Goal: Task Accomplishment & Management: Complete application form

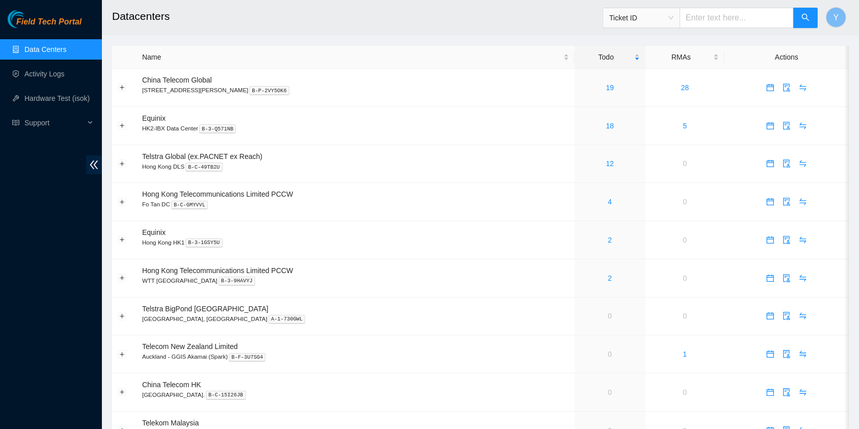
click at [79, 200] on div "Field Tech Portal Data Centers Activity Logs Hardware Test (isok) Support" at bounding box center [51, 219] width 102 height 419
click at [606, 85] on link "19" at bounding box center [610, 88] width 8 height 8
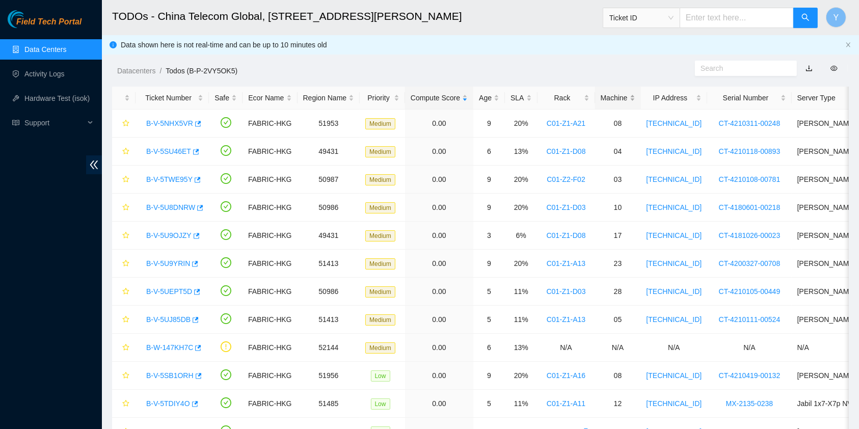
click at [625, 97] on div "Machine" at bounding box center [617, 97] width 35 height 11
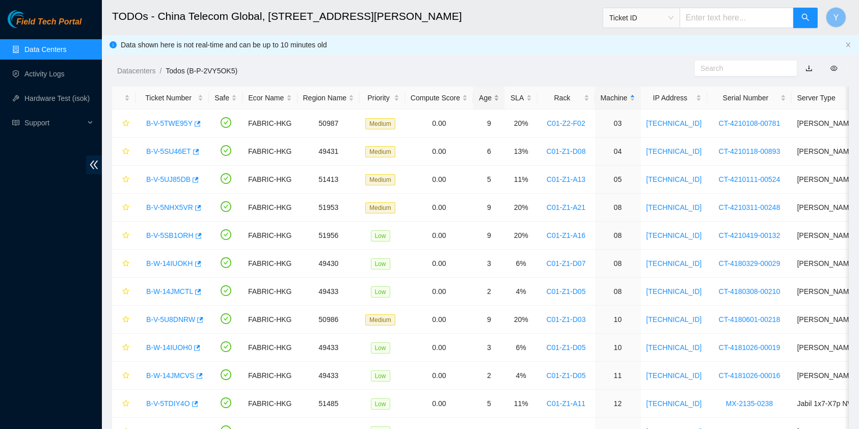
click at [485, 98] on div "Age" at bounding box center [489, 97] width 20 height 11
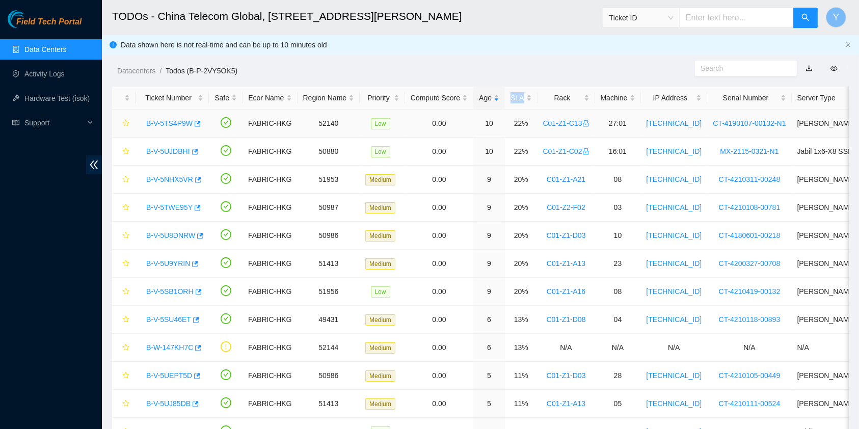
click at [173, 121] on link "B-V-5TS4P9W" at bounding box center [169, 123] width 46 height 8
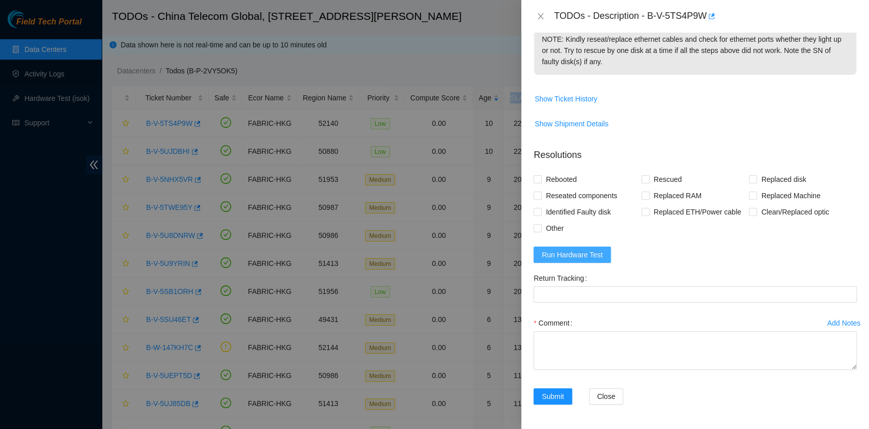
scroll to position [407, 0]
click at [589, 260] on span "Run Hardware Test" at bounding box center [572, 254] width 61 height 11
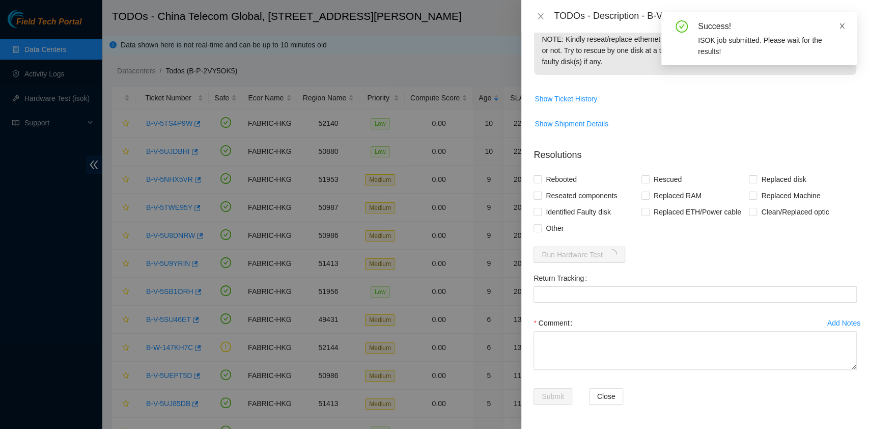
click at [842, 28] on icon "close" at bounding box center [842, 25] width 7 height 7
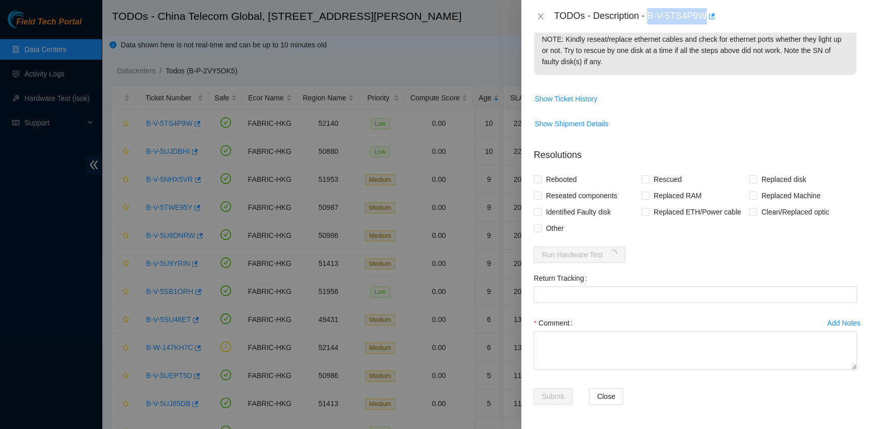
drag, startPoint x: 649, startPoint y: 15, endPoint x: 704, endPoint y: 28, distance: 56.5
click at [704, 28] on div "TODOs - Description - B-V-5TS4P9W" at bounding box center [696, 16] width 348 height 33
copy div "B-V-5TS4P9W"
click at [794, 100] on span "Show Ticket History" at bounding box center [695, 99] width 322 height 16
click at [554, 203] on span "Reseated components" at bounding box center [581, 195] width 79 height 16
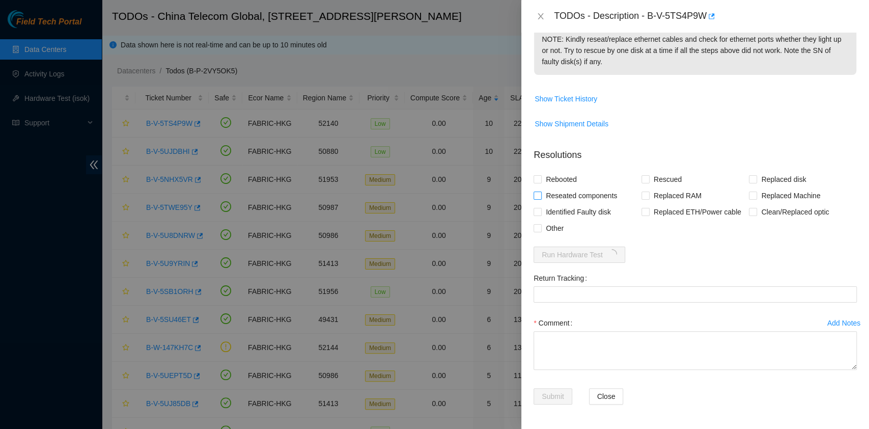
click at [541, 199] on input "Reseated components" at bounding box center [537, 195] width 7 height 7
checkbox input "true"
click at [561, 182] on span "Rebooted" at bounding box center [561, 179] width 39 height 16
click at [541, 182] on input "Rebooted" at bounding box center [537, 178] width 7 height 7
checkbox input "true"
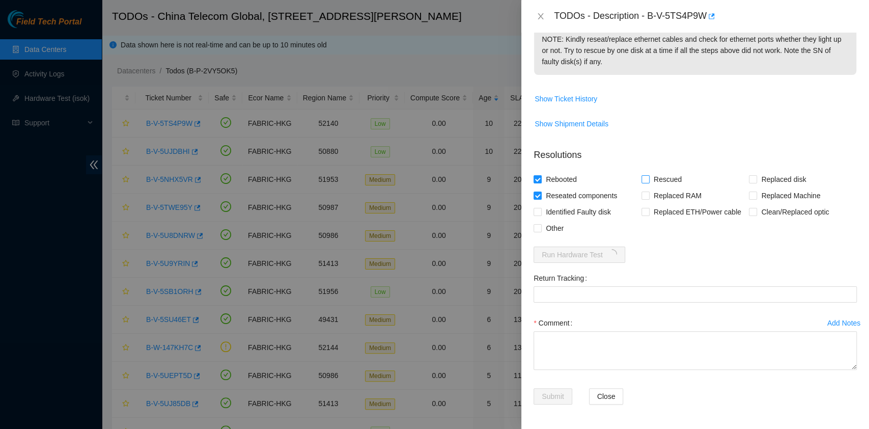
click at [652, 181] on span "Rescued" at bounding box center [668, 179] width 36 height 16
click at [649, 181] on input "Rescued" at bounding box center [645, 178] width 7 height 7
checkbox input "true"
click at [566, 376] on div "Comment" at bounding box center [695, 345] width 323 height 61
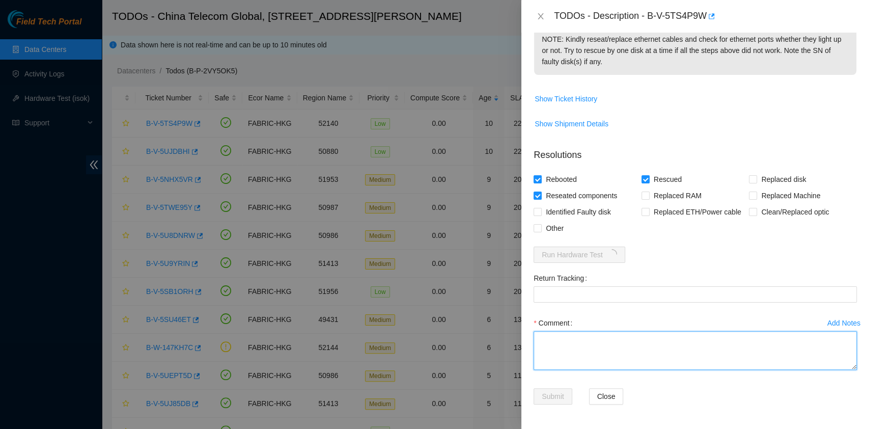
click at [569, 363] on textarea "Comment" at bounding box center [695, 350] width 323 height 39
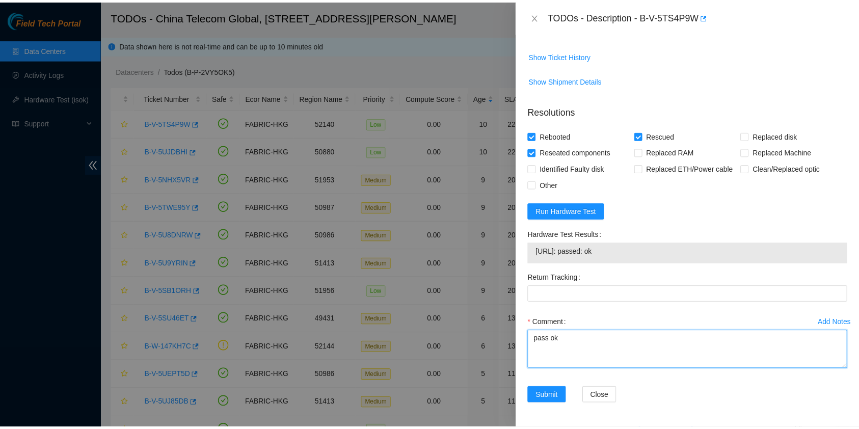
scroll to position [459, 0]
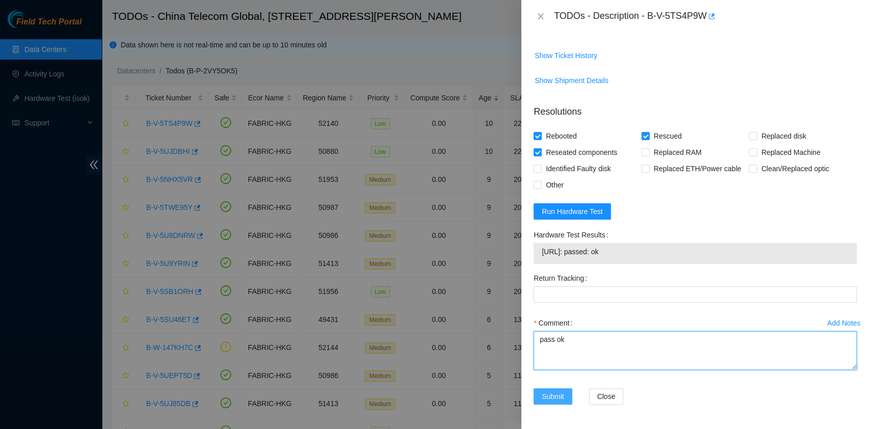
type textarea "pass ok"
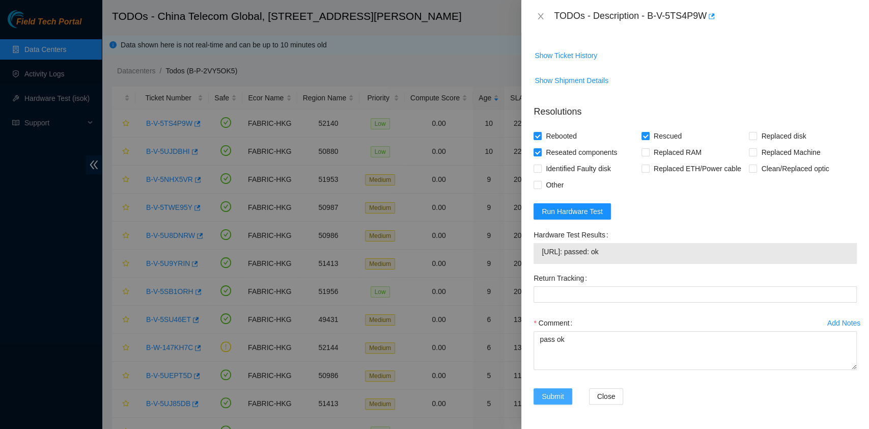
click at [551, 394] on span "Submit" at bounding box center [553, 396] width 22 height 11
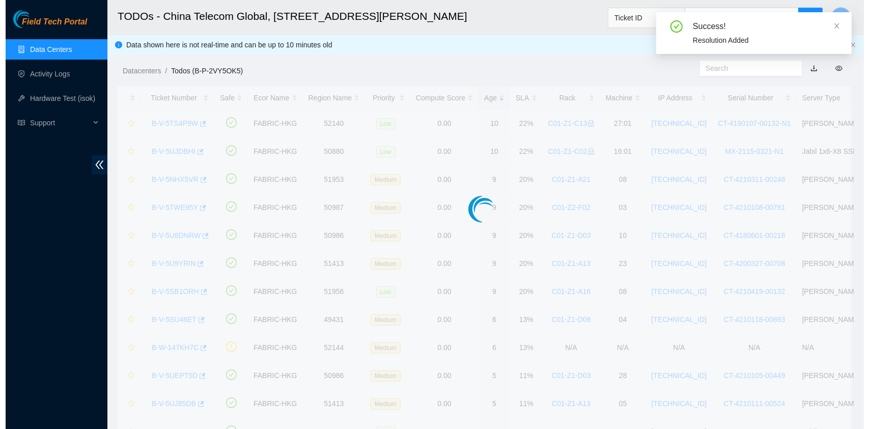
scroll to position [260, 0]
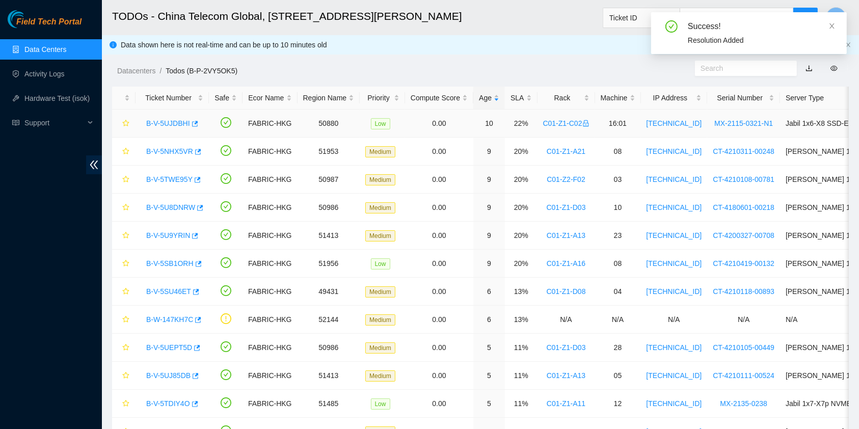
click at [172, 125] on link "B-V-5UJDBHI" at bounding box center [168, 123] width 44 height 8
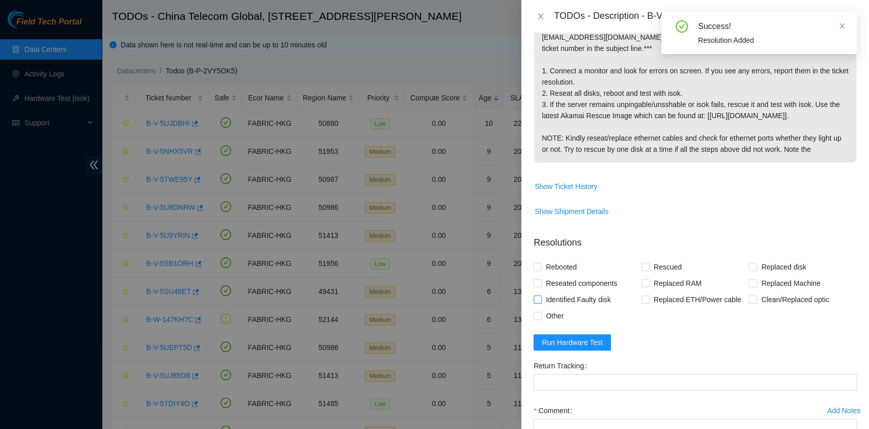
scroll to position [292, 0]
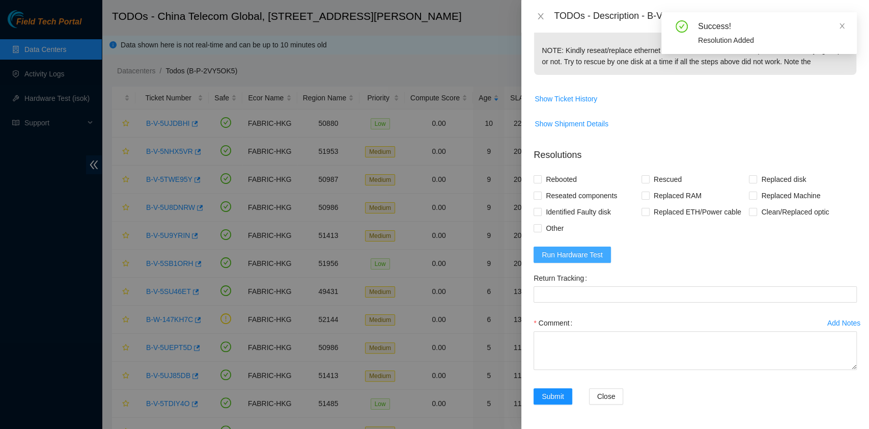
click at [567, 252] on span "Run Hardware Test" at bounding box center [572, 254] width 61 height 11
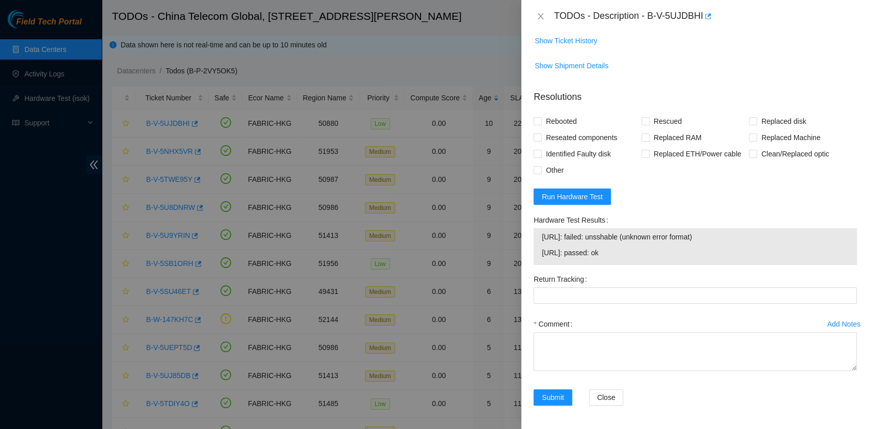
scroll to position [351, 0]
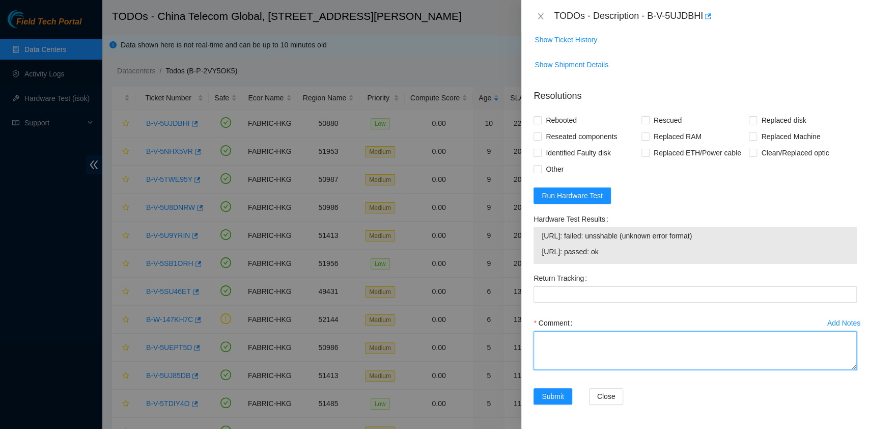
click at [647, 355] on textarea "Comment" at bounding box center [695, 350] width 323 height 39
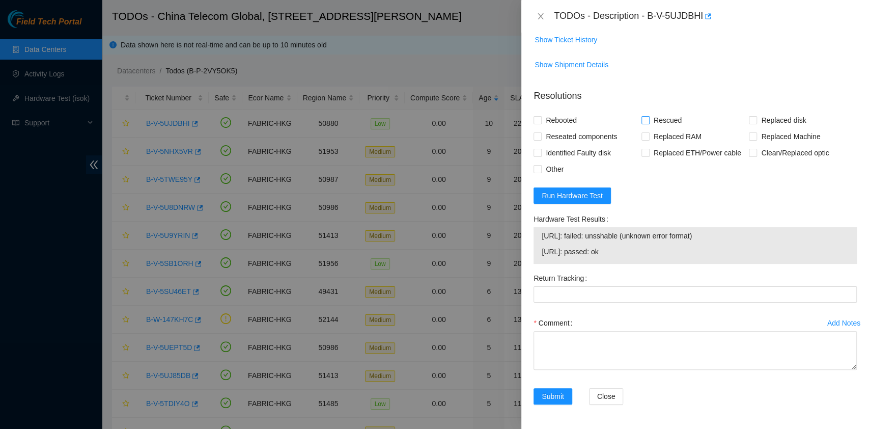
click at [656, 121] on span "Rescued" at bounding box center [668, 120] width 36 height 16
click at [649, 121] on input "Rescued" at bounding box center [645, 119] width 7 height 7
checkbox input "true"
click at [563, 111] on form "Resolutions Rebooted Rescued Replaced disk Reseated components Replaced RAM Rep…" at bounding box center [695, 249] width 323 height 336
click at [563, 124] on span "Rebooted" at bounding box center [561, 120] width 39 height 16
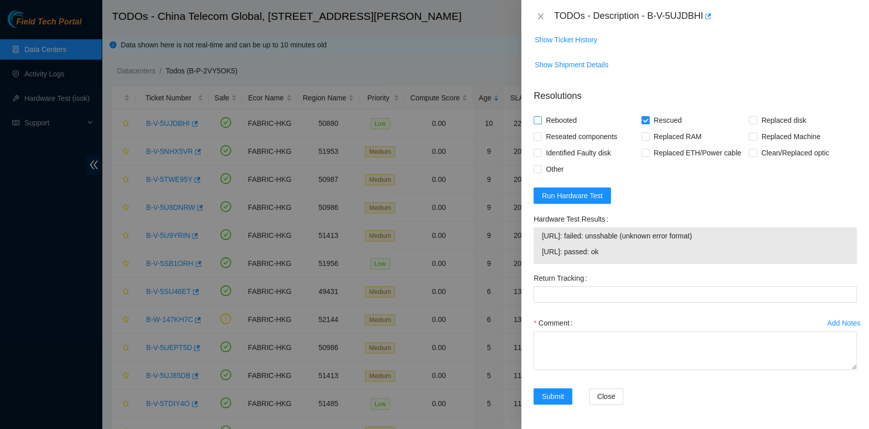
click at [541, 123] on input "Rebooted" at bounding box center [537, 119] width 7 height 7
checkbox input "true"
click at [565, 134] on span "Reseated components" at bounding box center [581, 136] width 79 height 16
click at [541, 134] on input "Reseated components" at bounding box center [537, 135] width 7 height 7
checkbox input "true"
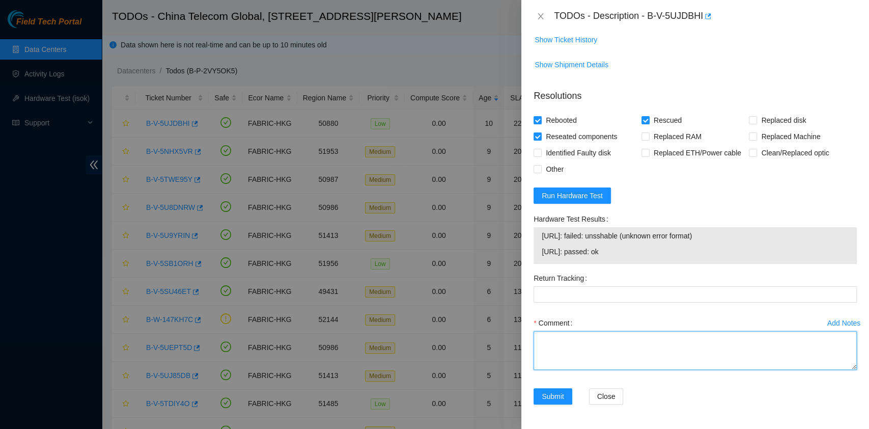
click at [639, 361] on textarea "Comment" at bounding box center [695, 350] width 323 height 39
click at [561, 335] on textarea "Node 1 - Rescue Keep failing" at bounding box center [695, 350] width 323 height 39
click at [671, 351] on textarea "Node 0 - Rescue Keep failing" at bounding box center [695, 350] width 323 height 39
type textarea "Node 0 - Rescue Keep failing Node 1 works fine"
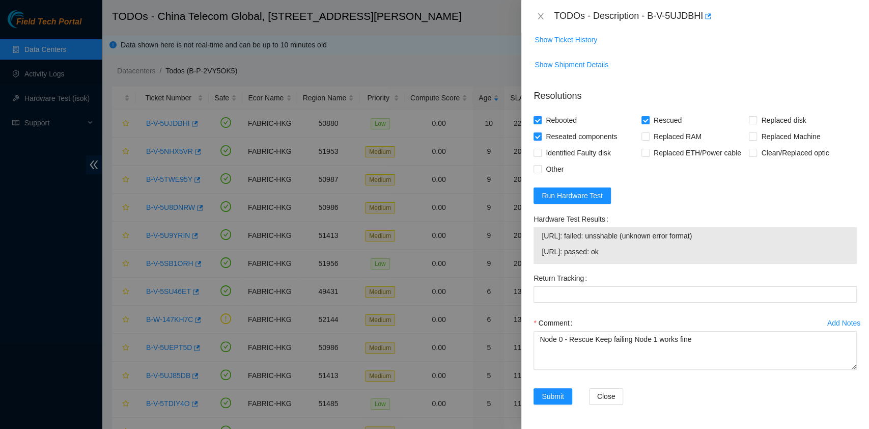
click at [575, 394] on div "Submit" at bounding box center [557, 396] width 47 height 16
click at [566, 397] on button "Submit" at bounding box center [553, 396] width 39 height 16
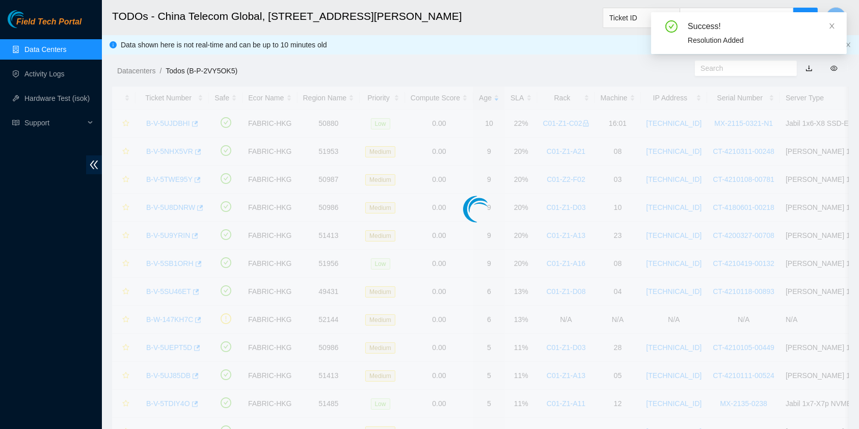
drag, startPoint x: 645, startPoint y: 13, endPoint x: 660, endPoint y: 14, distance: 15.4
click at [660, 14] on body "Field Tech Portal Data Centers Activity Logs Hardware Test (isok) Support TODOs…" at bounding box center [429, 214] width 859 height 429
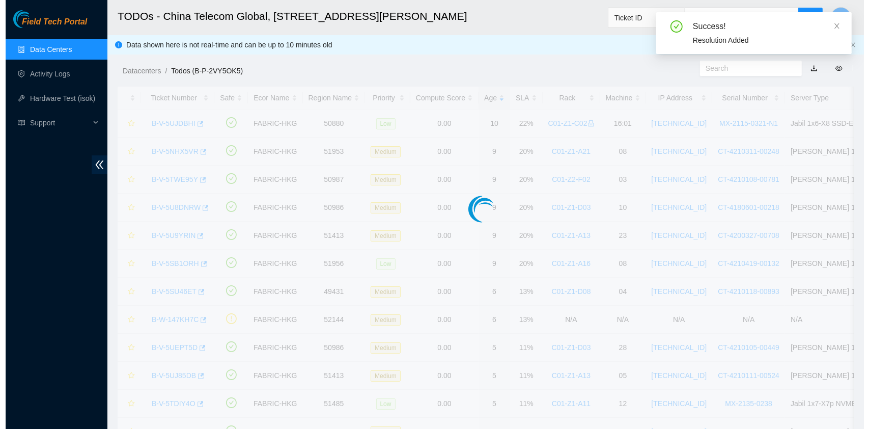
scroll to position [232, 0]
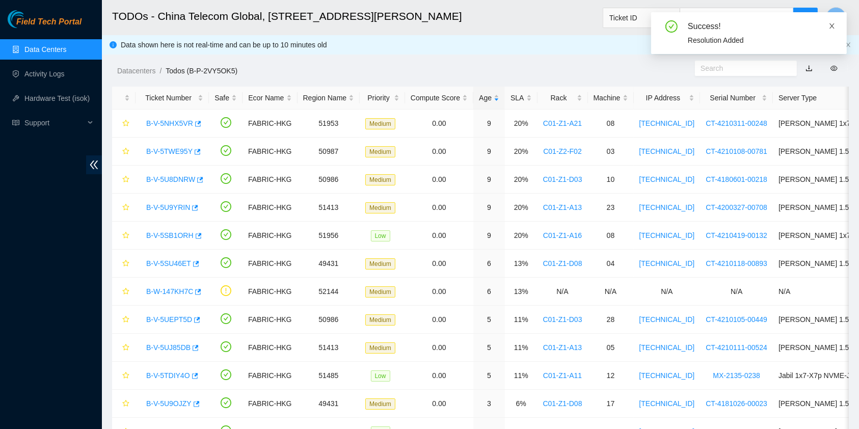
click at [832, 22] on icon "close" at bounding box center [831, 25] width 7 height 7
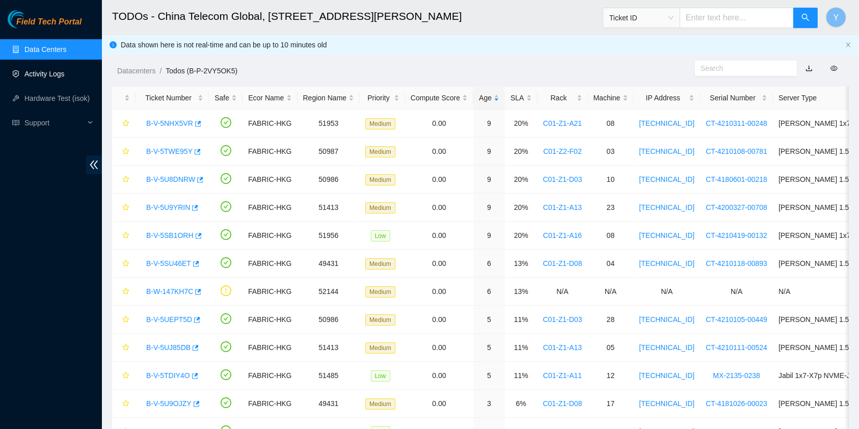
click at [62, 78] on link "Activity Logs" at bounding box center [44, 74] width 40 height 8
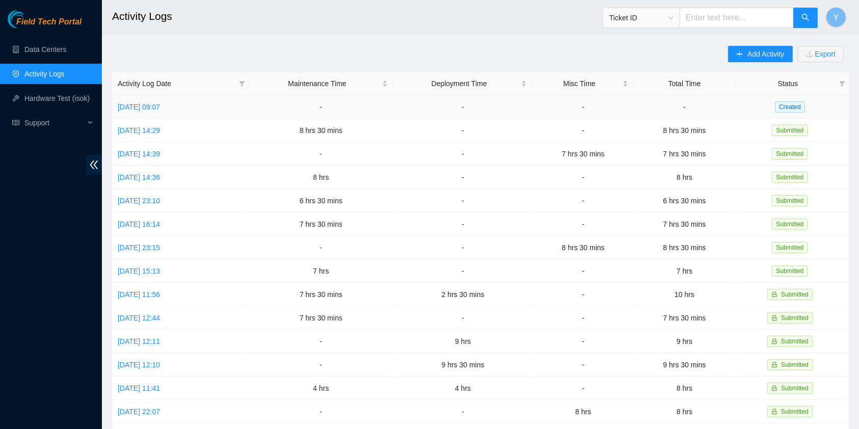
click at [176, 100] on td "[DATE] 09:07" at bounding box center [180, 106] width 136 height 23
click at [160, 104] on link "[DATE] 09:07" at bounding box center [139, 107] width 42 height 8
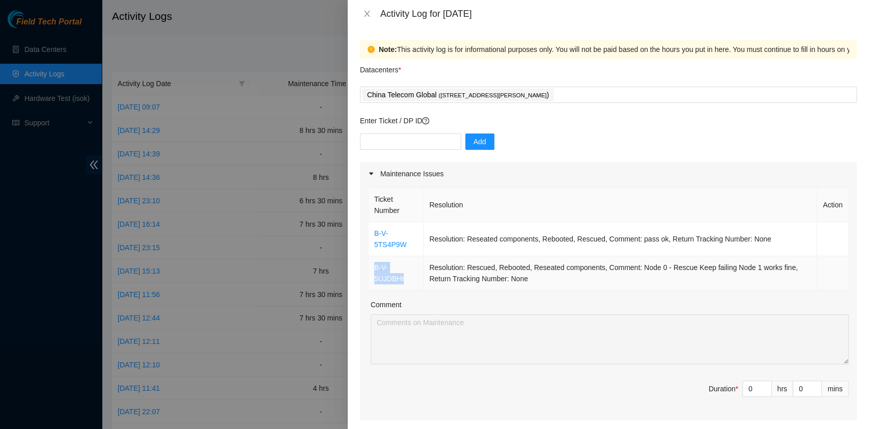
drag, startPoint x: 420, startPoint y: 263, endPoint x: 373, endPoint y: 261, distance: 46.4
click at [373, 261] on td "B-V-5UJDBHI" at bounding box center [396, 273] width 55 height 34
copy link "B-V-5UJDBHI"
click at [369, 12] on icon "close" at bounding box center [367, 14] width 8 height 8
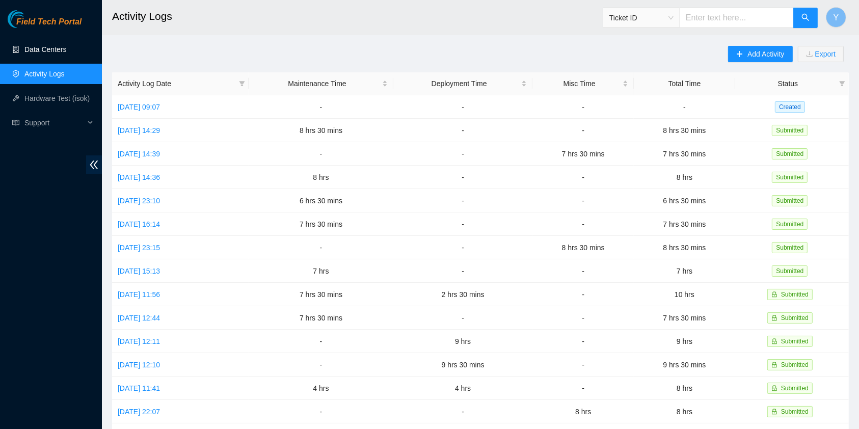
click at [35, 45] on link "Data Centers" at bounding box center [45, 49] width 42 height 8
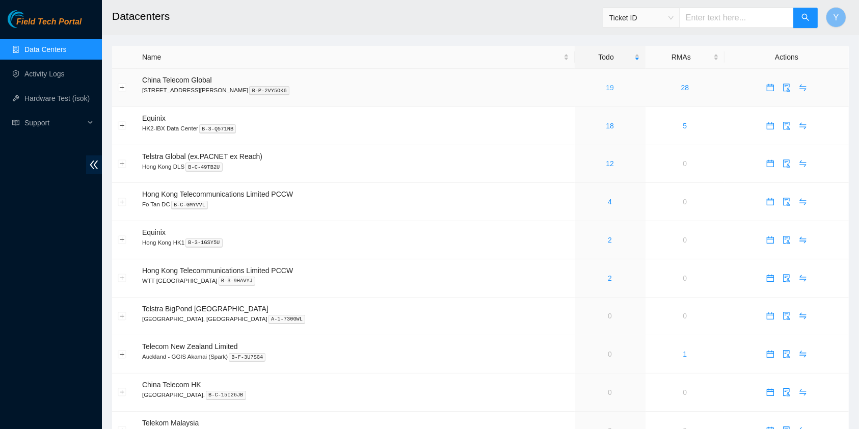
click at [606, 88] on link "19" at bounding box center [610, 88] width 8 height 8
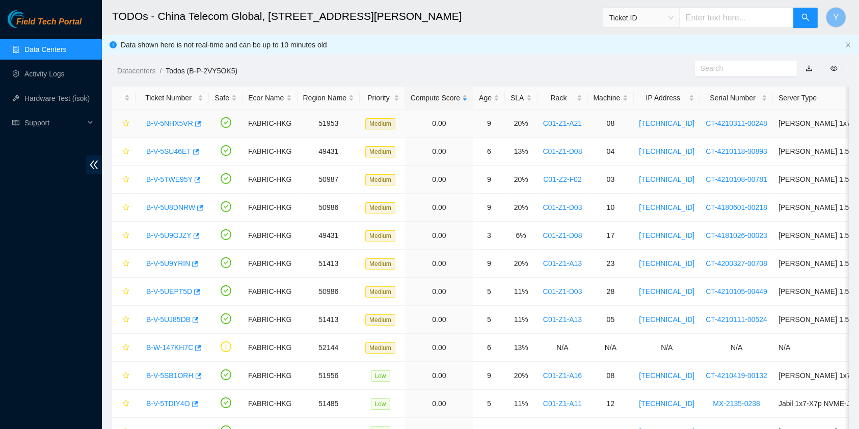
click at [182, 123] on link "B-V-5NHX5VR" at bounding box center [169, 123] width 47 height 8
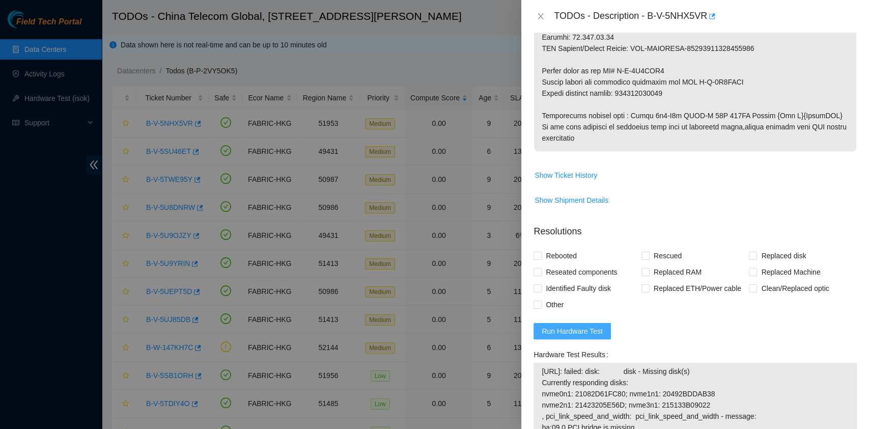
click at [577, 338] on button "Run Hardware Test" at bounding box center [572, 331] width 77 height 16
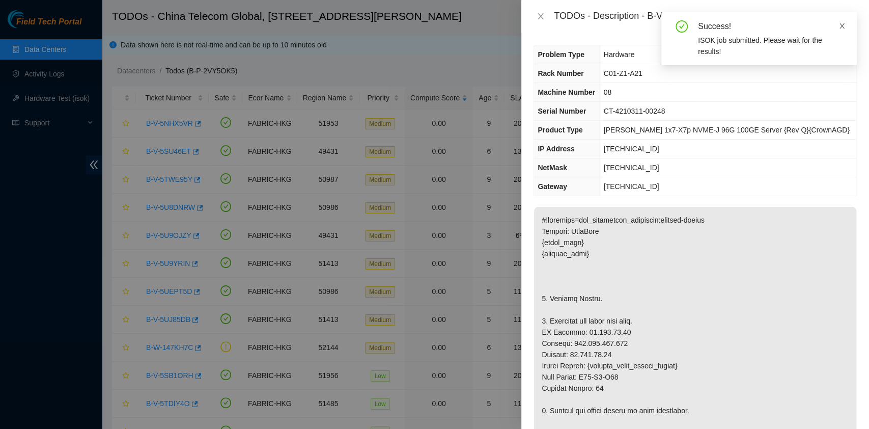
click at [841, 22] on icon "close" at bounding box center [842, 25] width 7 height 7
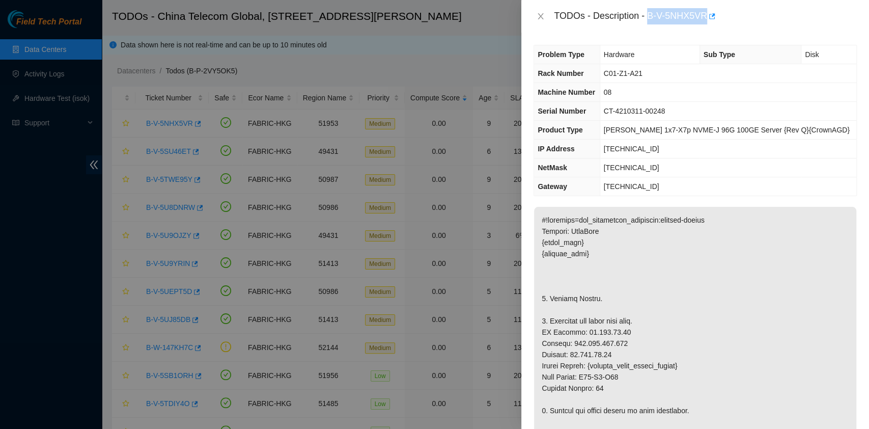
drag, startPoint x: 648, startPoint y: 12, endPoint x: 709, endPoint y: 28, distance: 63.1
click at [709, 28] on div "TODOs - Description - B-V-5NHX5VR" at bounding box center [696, 16] width 348 height 33
copy div "B-V-5NHX5VR"
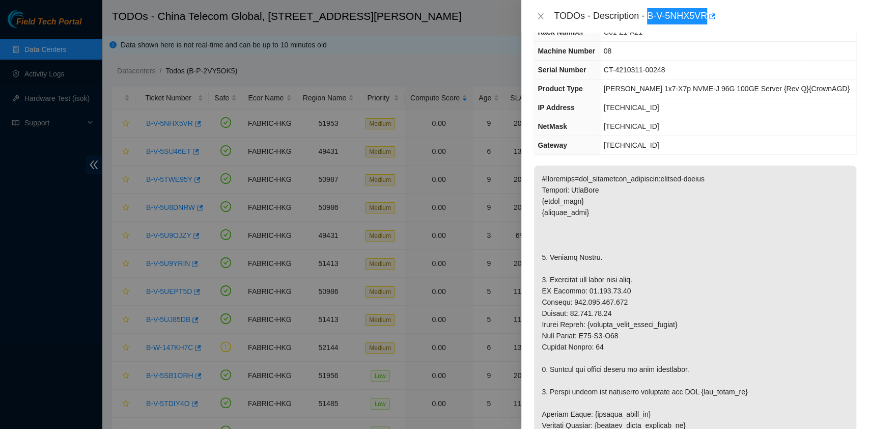
scroll to position [42, 0]
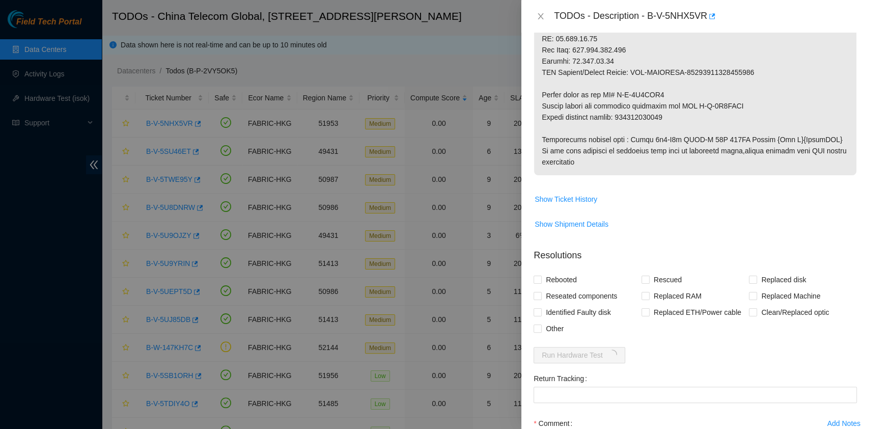
scroll to position [585, 0]
drag, startPoint x: 618, startPoint y: 114, endPoint x: 670, endPoint y: 119, distance: 52.2
copy p "414739614640"
click at [729, 233] on td "Show Shipment Details" at bounding box center [695, 227] width 323 height 25
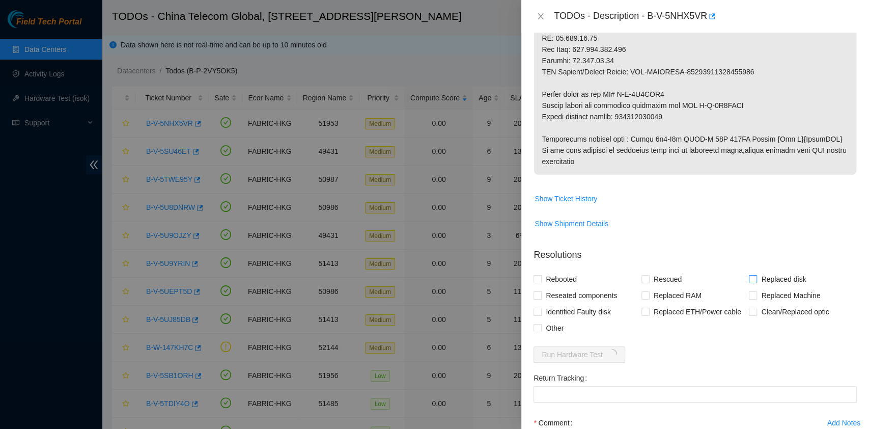
click at [766, 275] on span "Replaced disk" at bounding box center [783, 279] width 53 height 16
click at [756, 275] on input "Replaced disk" at bounding box center [752, 278] width 7 height 7
click at [799, 284] on span "Replaced disk" at bounding box center [783, 279] width 53 height 16
click at [756, 282] on input "Replaced disk" at bounding box center [752, 278] width 7 height 7
checkbox input "false"
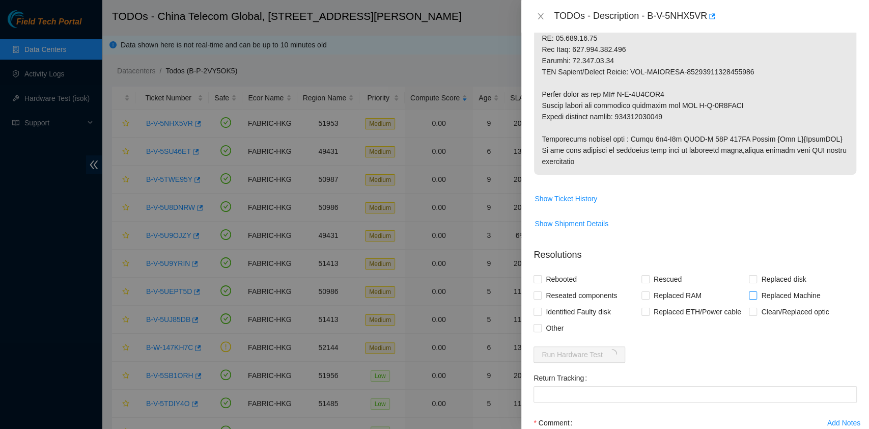
click at [782, 291] on span "Replaced Machine" at bounding box center [790, 295] width 67 height 16
click at [756, 291] on input "Replaced Machine" at bounding box center [752, 294] width 7 height 7
checkbox input "true"
click at [661, 279] on span "Rescued" at bounding box center [668, 279] width 36 height 16
click at [649, 279] on input "Rescued" at bounding box center [645, 278] width 7 height 7
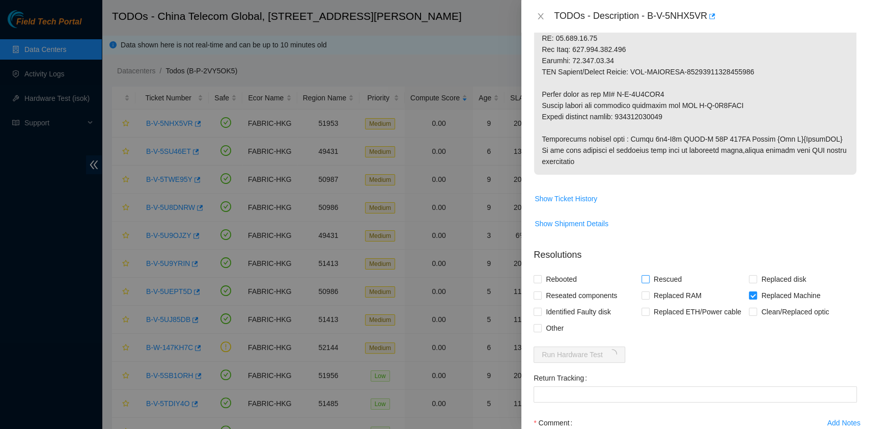
checkbox input "true"
click at [571, 279] on span "Rebooted" at bounding box center [561, 279] width 39 height 16
click at [541, 279] on input "Rebooted" at bounding box center [537, 278] width 7 height 7
checkbox input "true"
click at [574, 299] on span "Reseated components" at bounding box center [581, 295] width 79 height 16
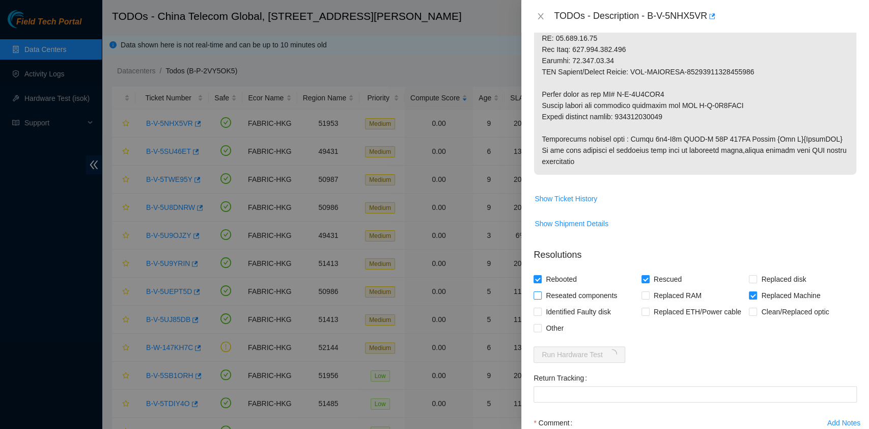
click at [541, 298] on input "Reseated components" at bounding box center [537, 294] width 7 height 7
checkbox input "true"
drag, startPoint x: 619, startPoint y: 116, endPoint x: 675, endPoint y: 123, distance: 56.0
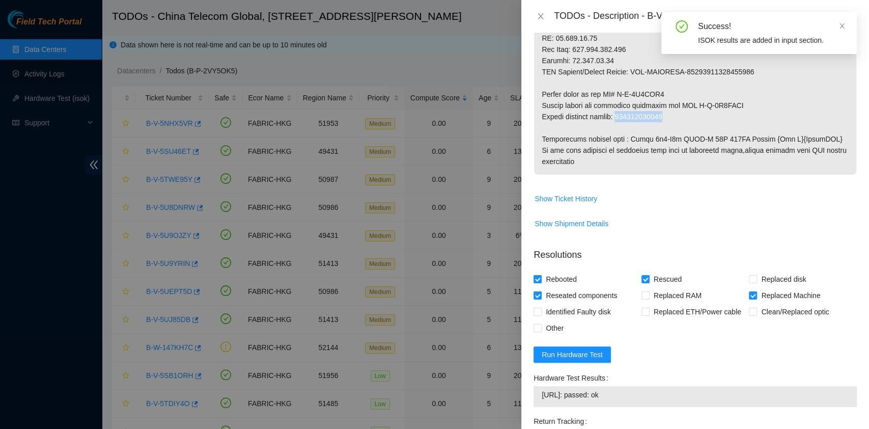
drag, startPoint x: 672, startPoint y: 116, endPoint x: 620, endPoint y: 113, distance: 52.5
copy p "414739614640"
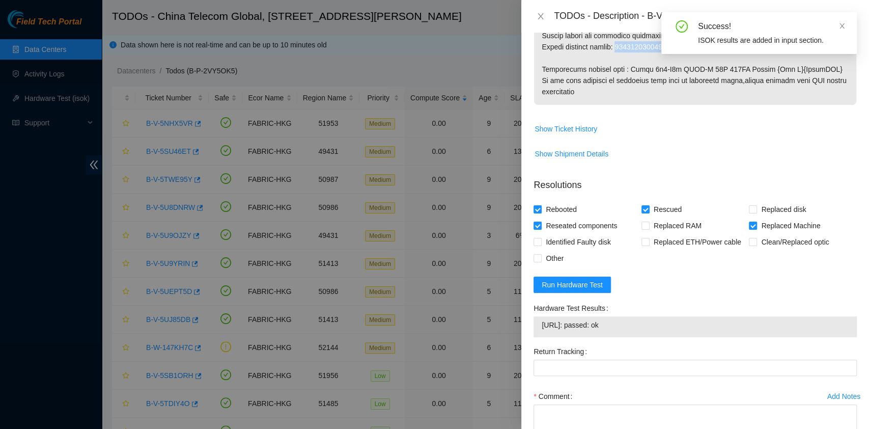
scroll to position [728, 0]
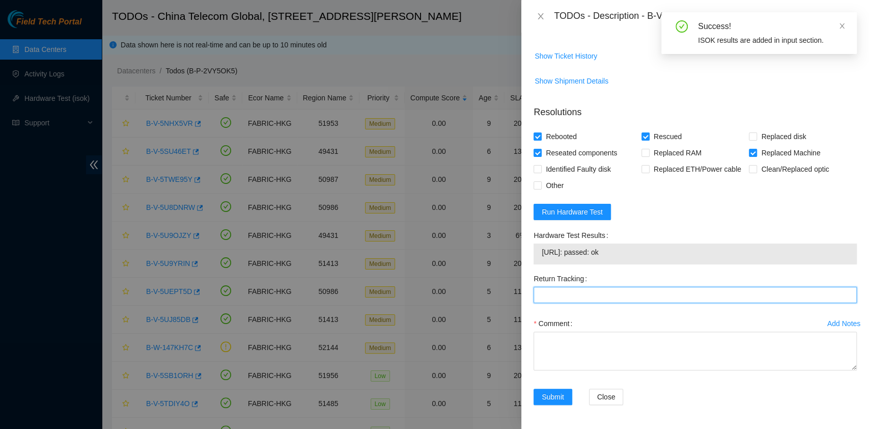
click at [565, 287] on Tracking "Return Tracking" at bounding box center [695, 295] width 323 height 16
paste Tracking "414739614640"
type Tracking "414739614640"
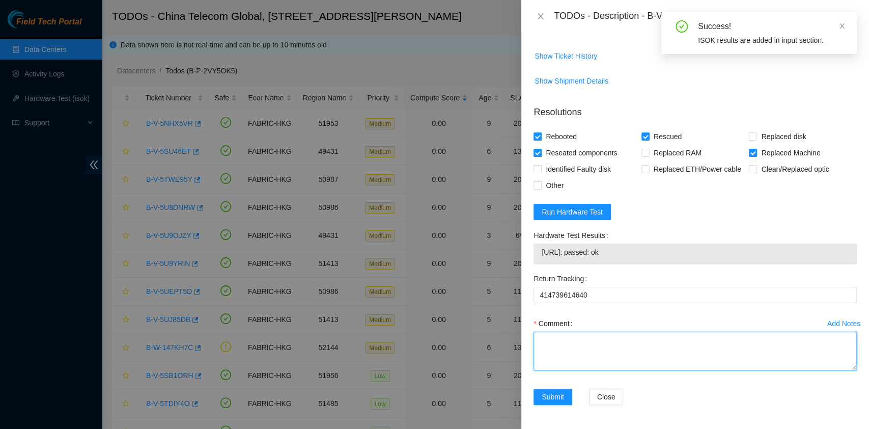
click at [563, 337] on textarea "Comment" at bounding box center [695, 351] width 323 height 39
type textarea "pass ok"
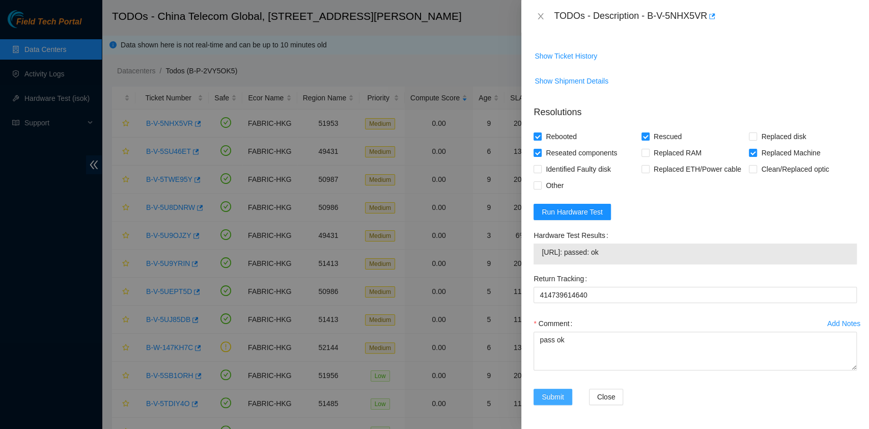
click at [542, 399] on span "Submit" at bounding box center [553, 396] width 22 height 11
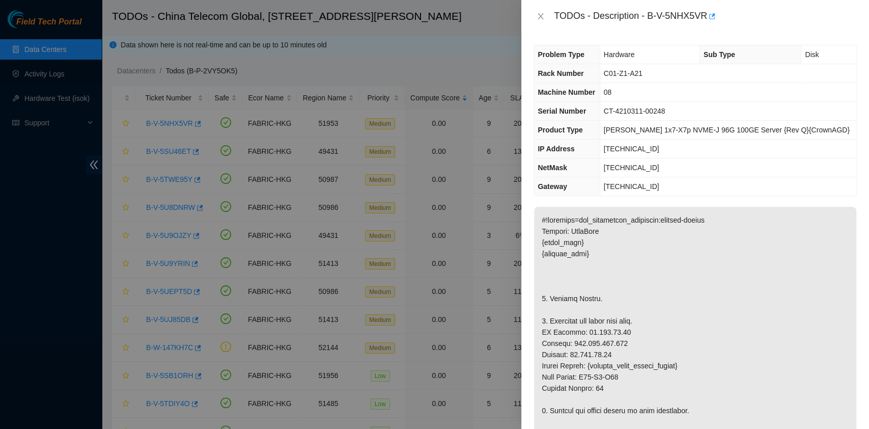
scroll to position [0, 0]
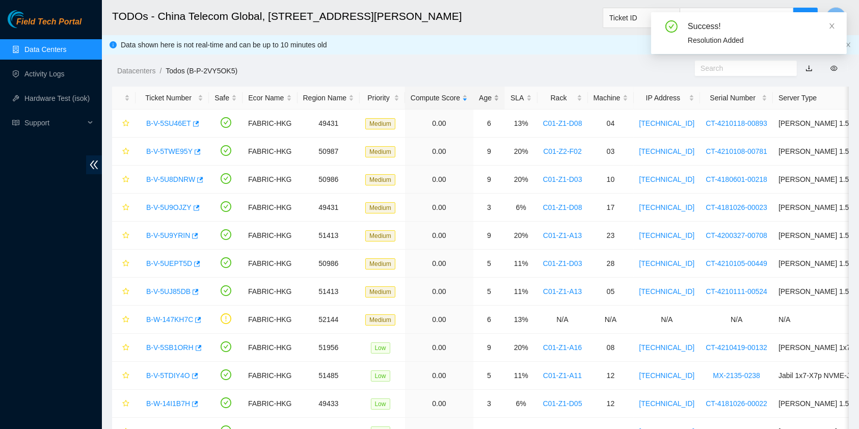
click at [488, 94] on div "Age" at bounding box center [489, 97] width 20 height 11
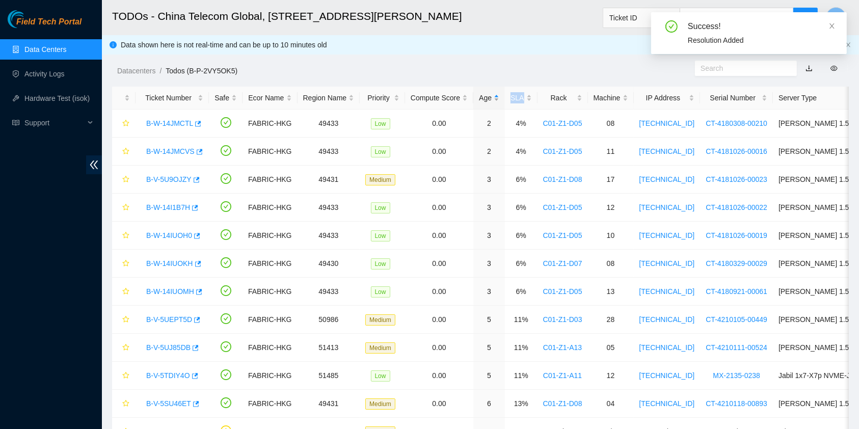
click at [488, 94] on div "Age" at bounding box center [489, 97] width 20 height 11
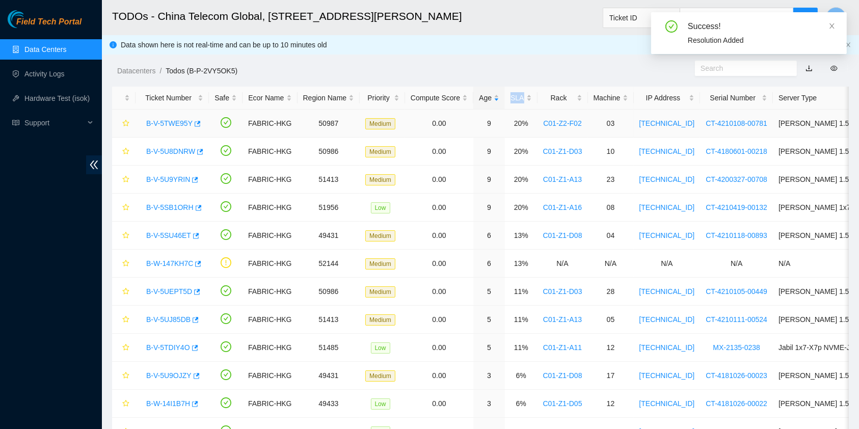
click at [161, 119] on link "B-V-5TWE95Y" at bounding box center [169, 123] width 46 height 8
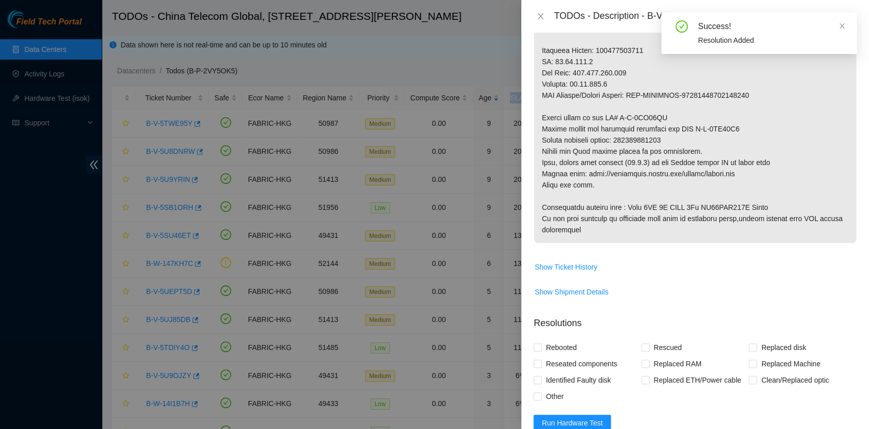
scroll to position [673, 0]
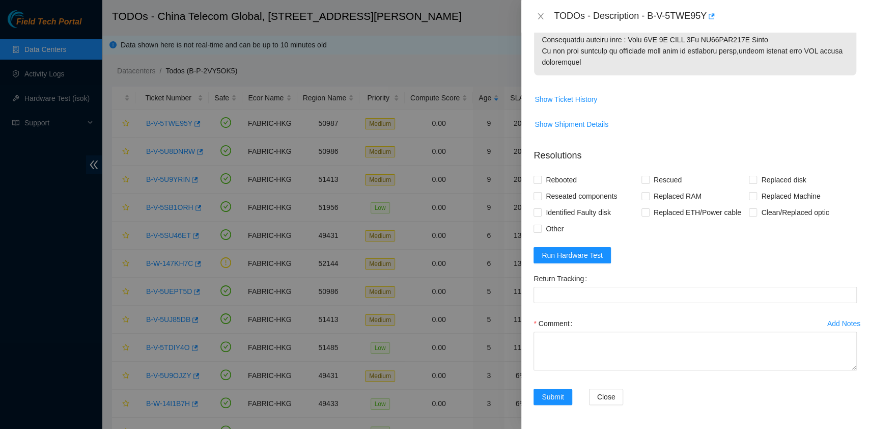
click at [578, 245] on form "Resolutions Rebooted Rescued Replaced disk Reseated components Replaced RAM Rep…" at bounding box center [695, 279] width 323 height 277
click at [582, 259] on span "Run Hardware Test" at bounding box center [572, 255] width 61 height 11
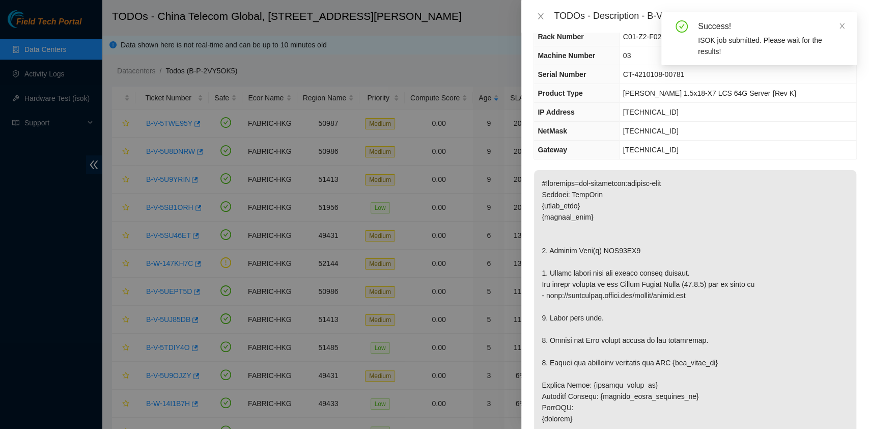
scroll to position [0, 0]
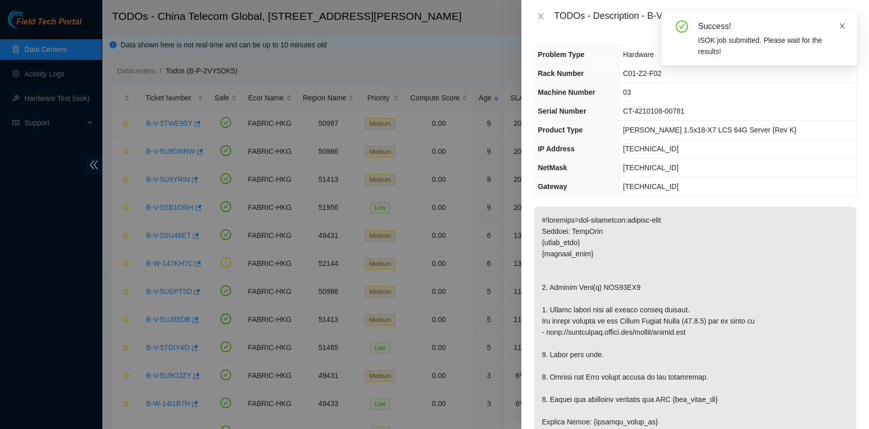
click at [844, 25] on icon "close" at bounding box center [842, 25] width 7 height 7
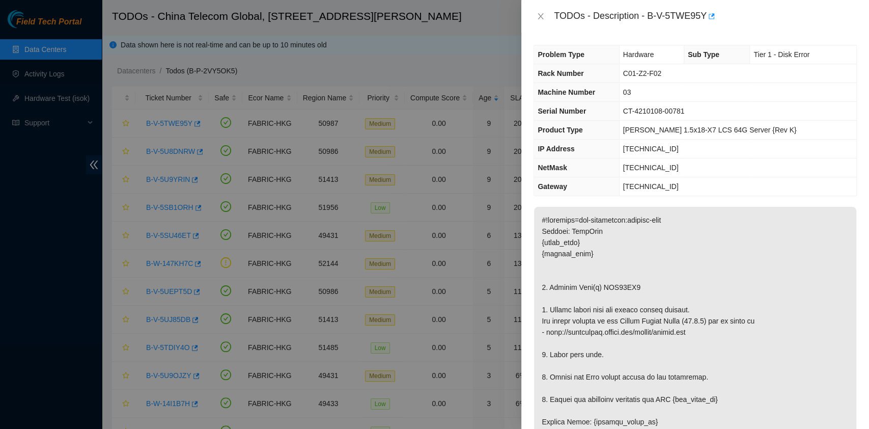
click at [653, 14] on div "TODOs - Description - B-V-5TWE95Y" at bounding box center [705, 16] width 303 height 16
drag, startPoint x: 648, startPoint y: 18, endPoint x: 704, endPoint y: 15, distance: 56.1
click at [704, 15] on div "TODOs - Description - B-V-5TWE95Y" at bounding box center [705, 16] width 303 height 16
copy div "B-V-5TWE95Y"
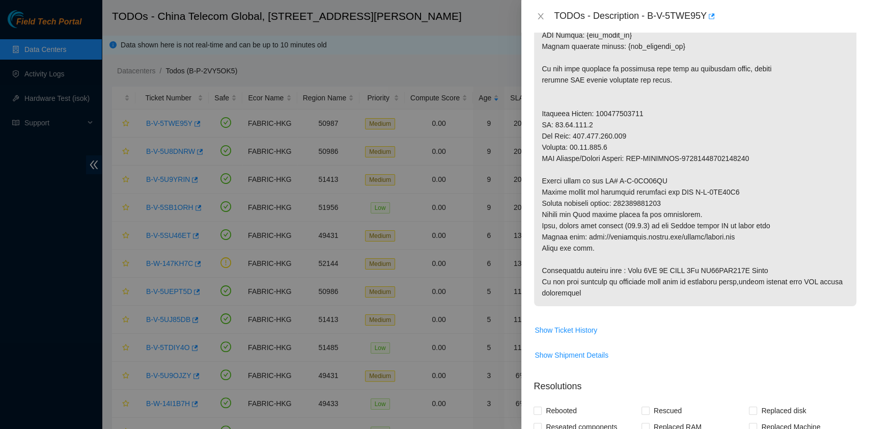
scroll to position [442, 0]
drag, startPoint x: 620, startPoint y: 201, endPoint x: 742, endPoint y: 206, distance: 121.8
click at [742, 206] on p at bounding box center [695, 36] width 322 height 542
copy p "450826212603"
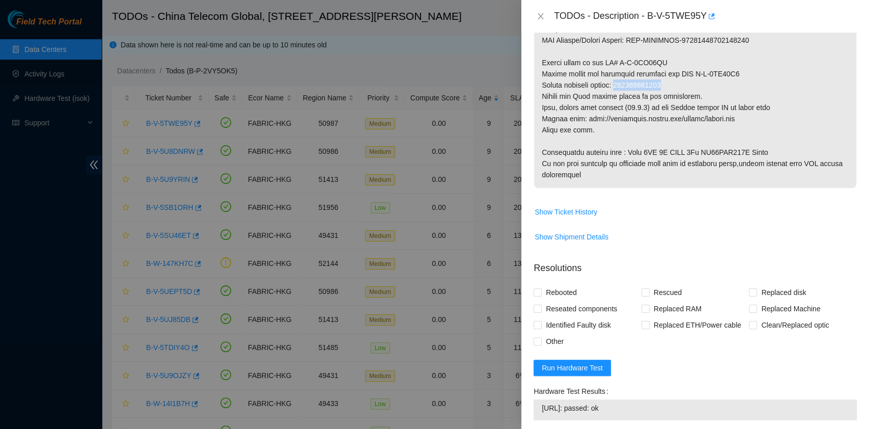
scroll to position [717, 0]
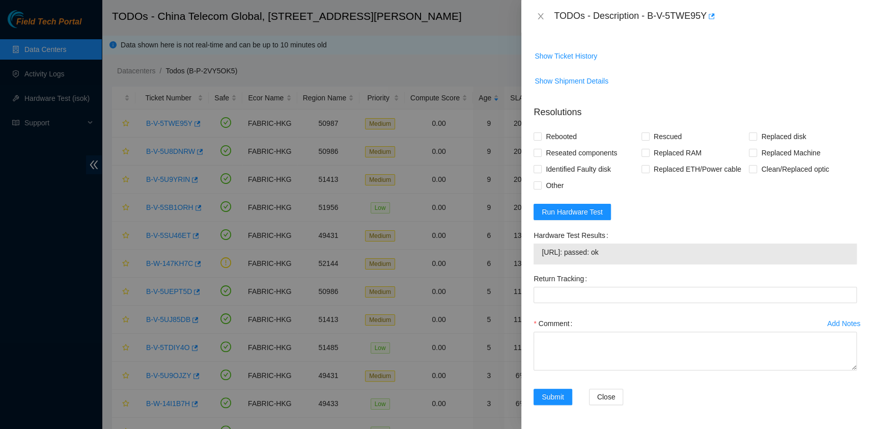
drag, startPoint x: 769, startPoint y: 132, endPoint x: 698, endPoint y: 143, distance: 71.6
click at [769, 132] on span "Replaced disk" at bounding box center [783, 136] width 53 height 16
click at [756, 132] on input "Replaced disk" at bounding box center [752, 135] width 7 height 7
checkbox input "true"
click at [663, 142] on span "Rescued" at bounding box center [668, 136] width 36 height 16
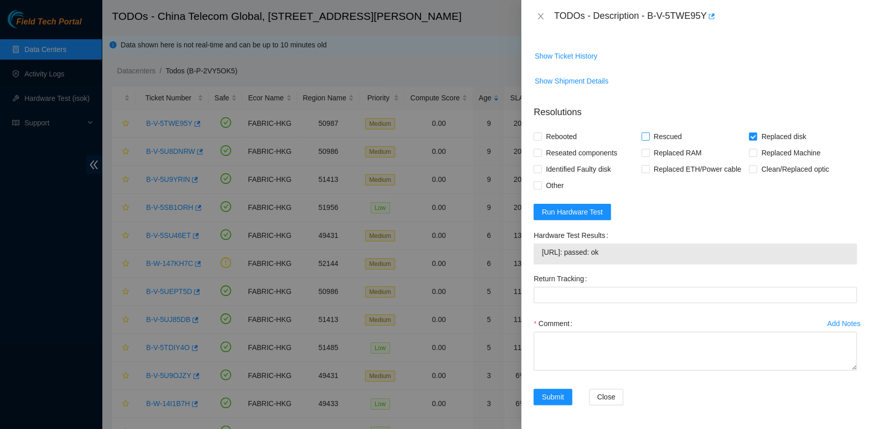
click at [649, 140] on input "Rescued" at bounding box center [645, 135] width 7 height 7
checkbox input "true"
click at [559, 133] on span "Rebooted" at bounding box center [561, 136] width 39 height 16
click at [541, 133] on input "Rebooted" at bounding box center [537, 135] width 7 height 7
click at [558, 144] on span "Rebooted" at bounding box center [561, 136] width 39 height 16
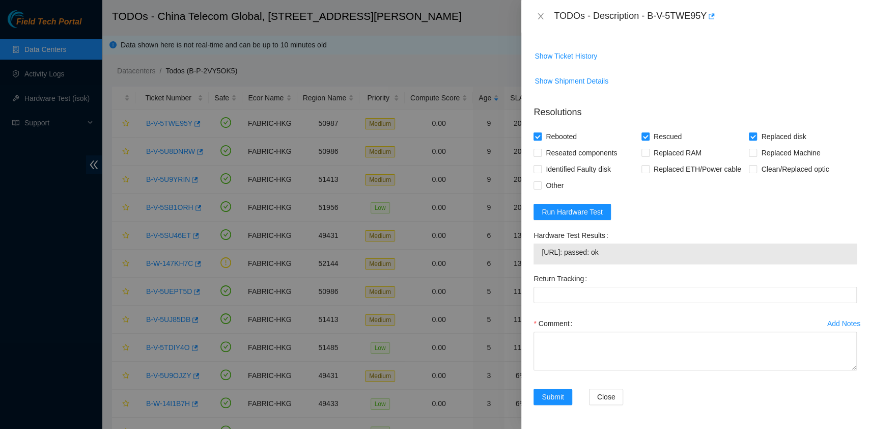
click at [541, 140] on input "Rebooted" at bounding box center [537, 135] width 7 height 7
checkbox input "false"
click at [555, 154] on span "Reseated components" at bounding box center [581, 153] width 79 height 16
click at [541, 154] on input "Reseated components" at bounding box center [537, 152] width 7 height 7
checkbox input "true"
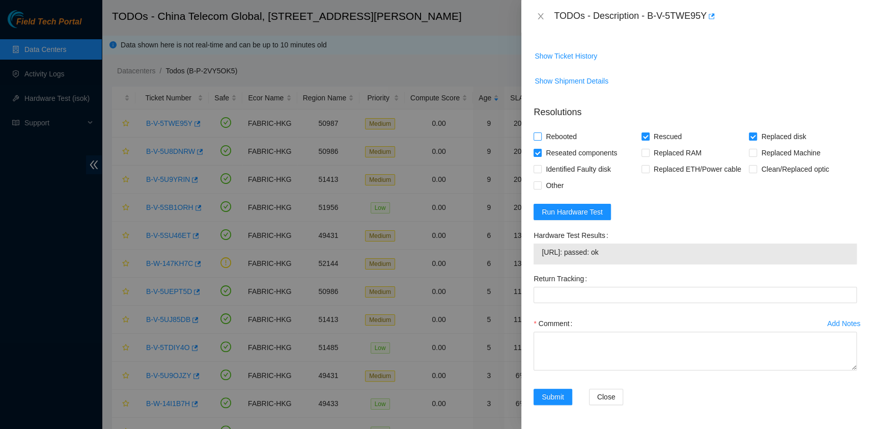
click at [553, 132] on span "Rebooted" at bounding box center [561, 136] width 39 height 16
click at [541, 132] on input "Rebooted" at bounding box center [537, 135] width 7 height 7
checkbox input "true"
drag, startPoint x: 52, startPoint y: 227, endPoint x: 276, endPoint y: 341, distance: 251.0
click at [52, 227] on div at bounding box center [434, 214] width 869 height 429
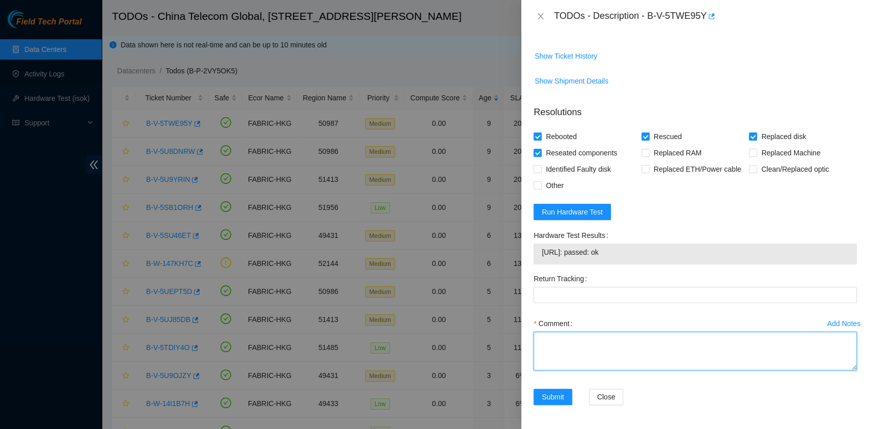
click at [661, 358] on textarea "Comment" at bounding box center [695, 351] width 323 height 39
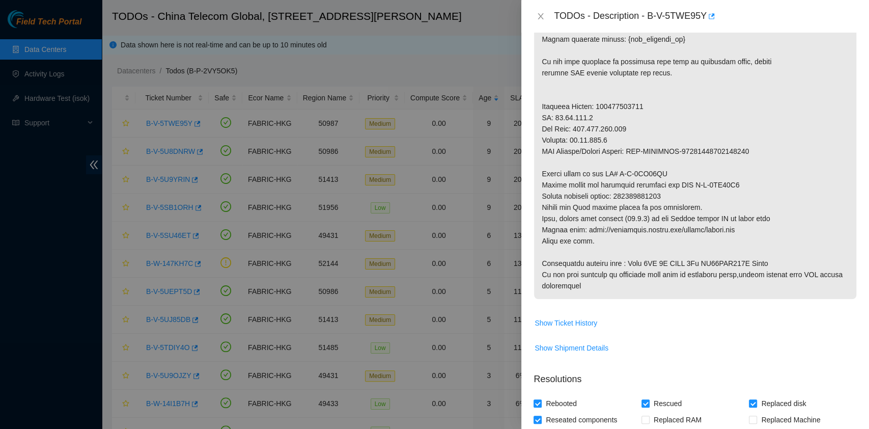
scroll to position [449, 0]
type textarea "pass ok"
drag, startPoint x: 620, startPoint y: 196, endPoint x: 727, endPoint y: 197, distance: 106.5
click at [727, 197] on p at bounding box center [695, 29] width 322 height 542
copy p "450826212603"
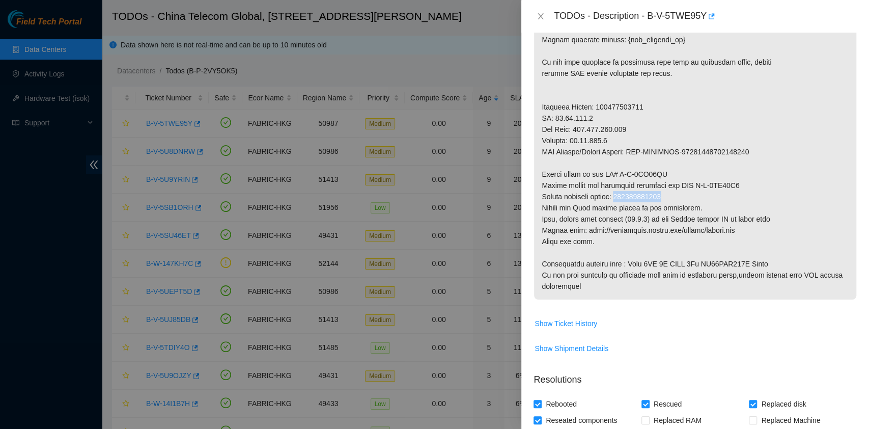
scroll to position [717, 0]
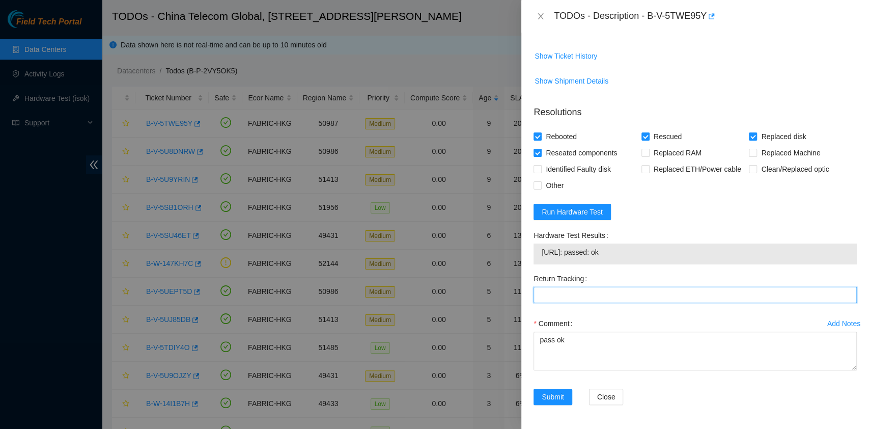
click at [575, 299] on Tracking "Return Tracking" at bounding box center [695, 295] width 323 height 16
paste Tracking "450826212603"
type Tracking "450826212603"
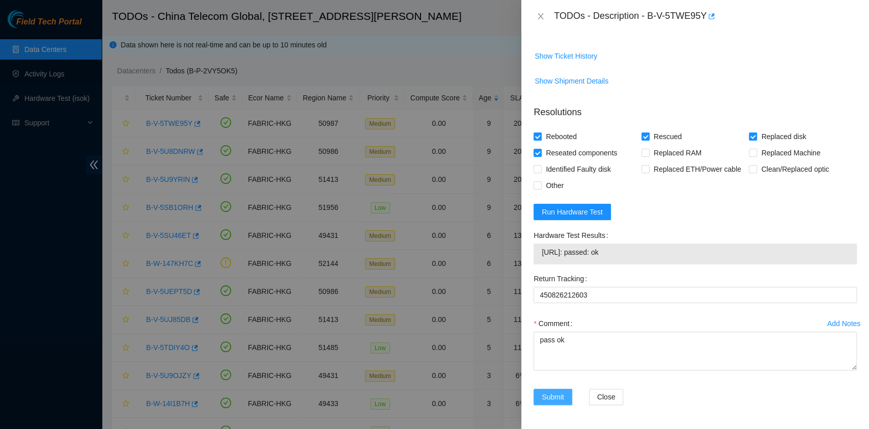
click at [554, 393] on span "Submit" at bounding box center [553, 396] width 22 height 11
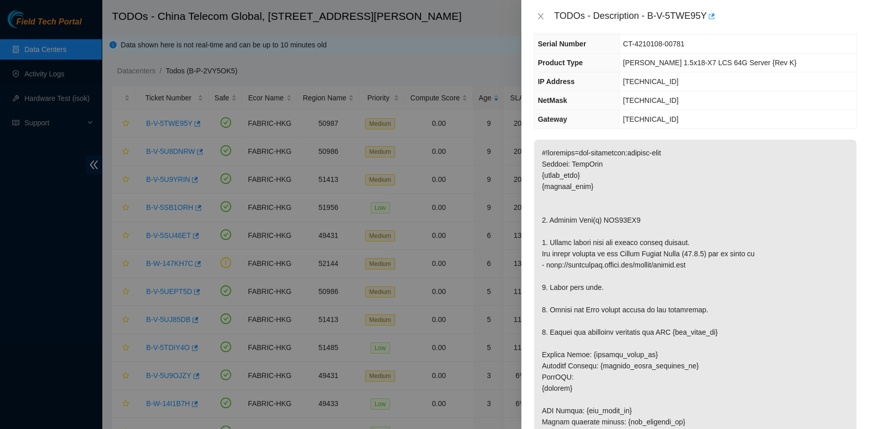
scroll to position [0, 0]
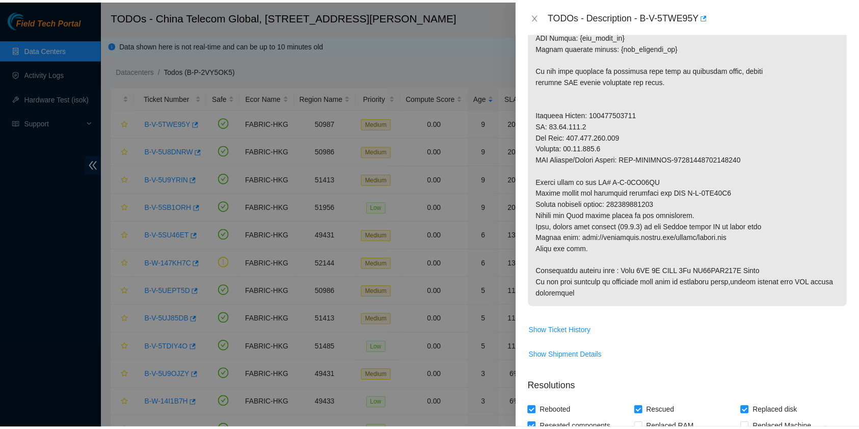
scroll to position [444, 0]
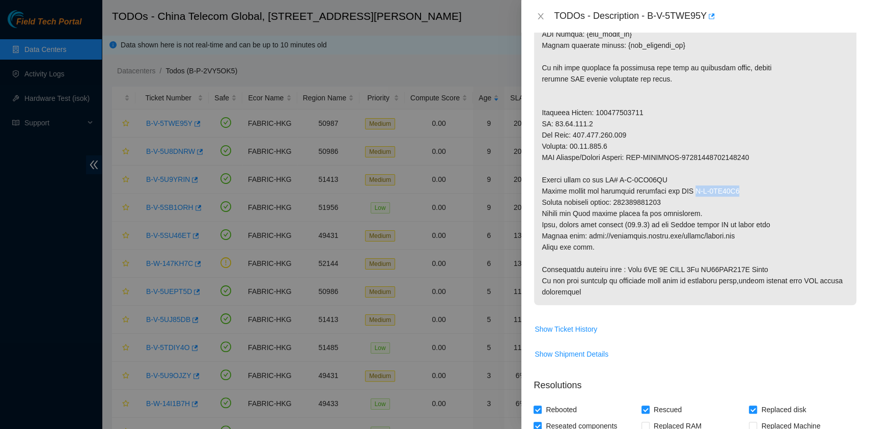
drag, startPoint x: 692, startPoint y: 191, endPoint x: 822, endPoint y: 192, distance: 129.9
click at [822, 192] on p at bounding box center [695, 34] width 322 height 542
copy p "B-V-5TZ10F8"
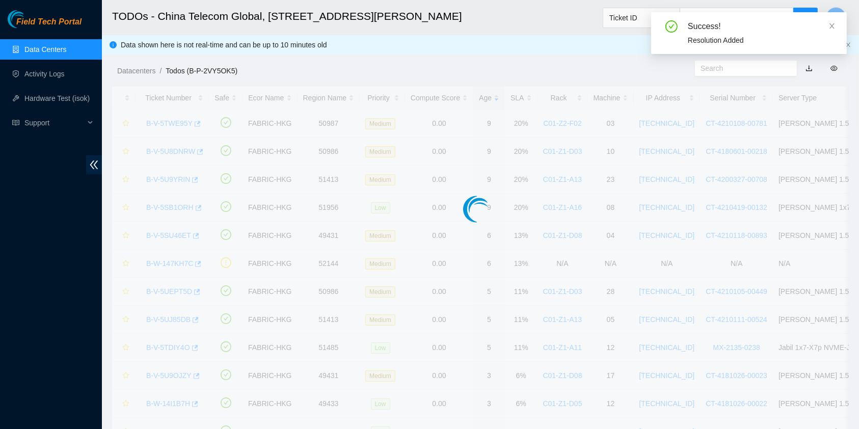
scroll to position [260, 0]
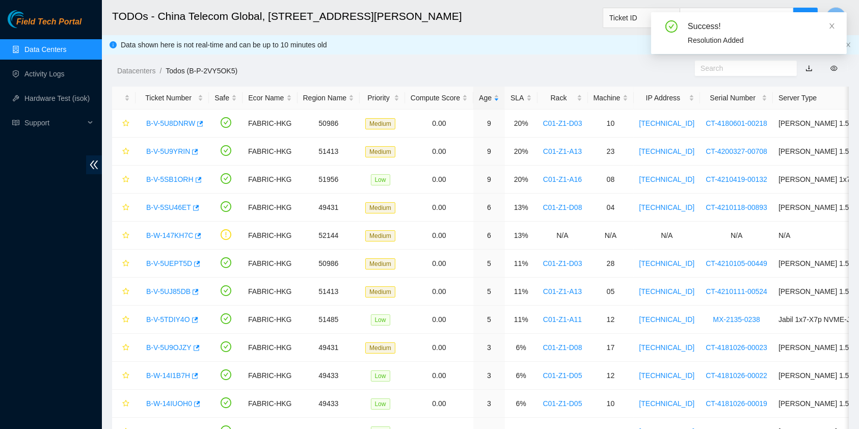
click at [0, 203] on div "Field Tech Portal Data Centers Activity Logs Hardware Test (isok) Support" at bounding box center [51, 219] width 102 height 419
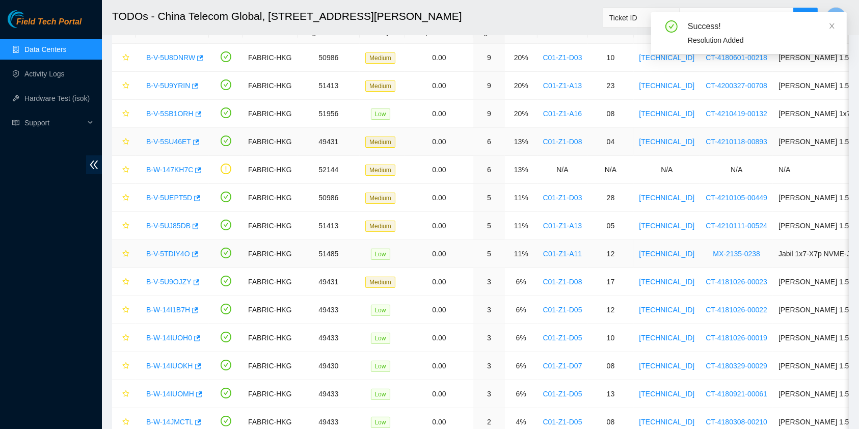
scroll to position [0, 0]
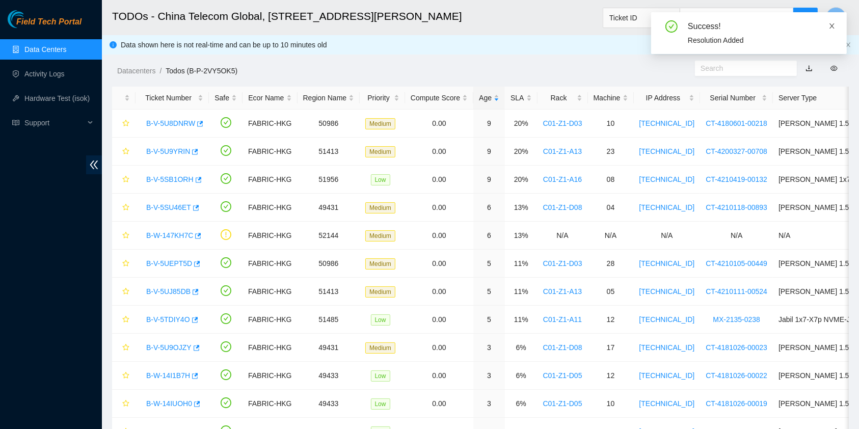
click at [830, 24] on icon "close" at bounding box center [831, 25] width 7 height 7
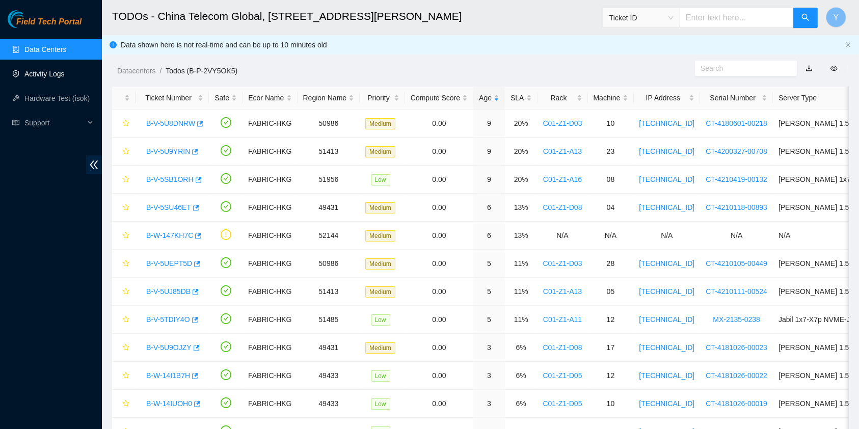
click at [58, 71] on link "Activity Logs" at bounding box center [44, 74] width 40 height 8
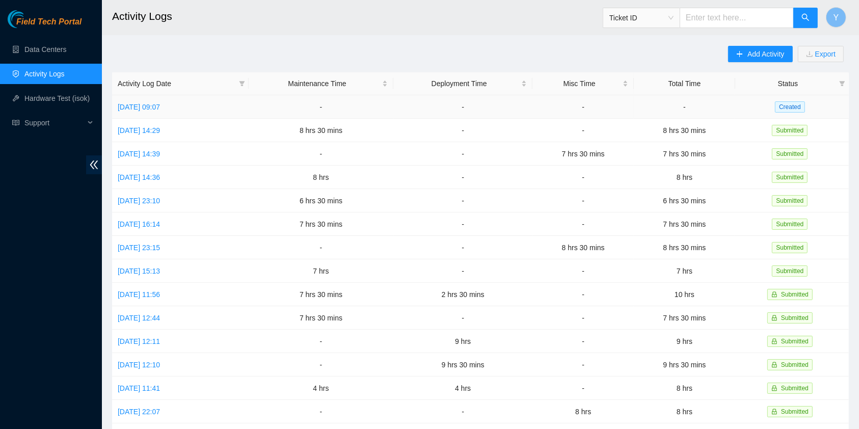
click at [160, 111] on link "[DATE] 09:07" at bounding box center [139, 107] width 42 height 8
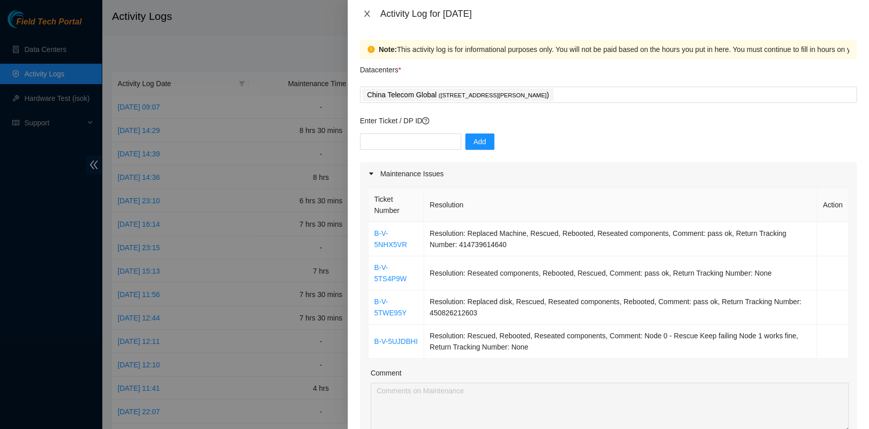
click at [369, 17] on icon "close" at bounding box center [367, 14] width 8 height 8
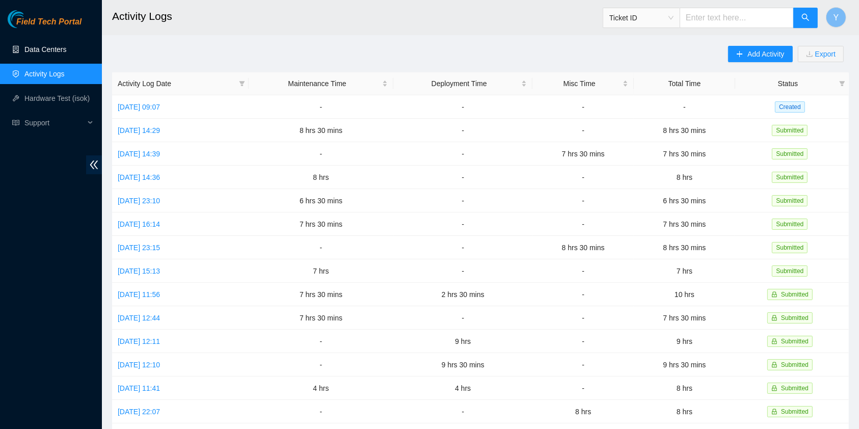
click at [66, 53] on link "Data Centers" at bounding box center [45, 49] width 42 height 8
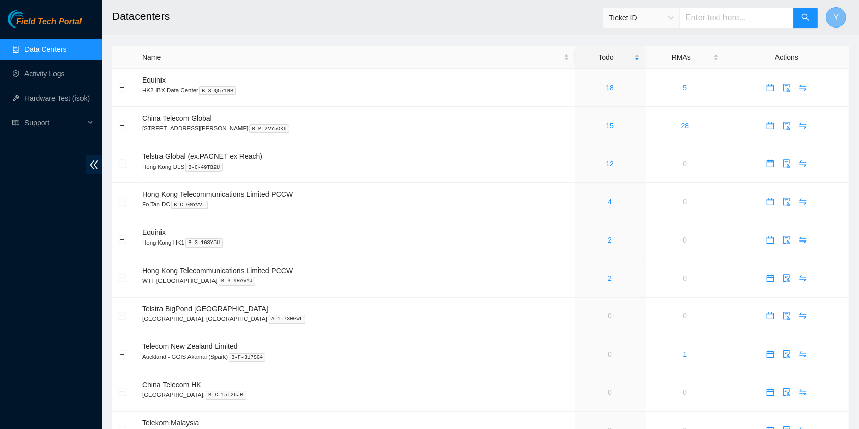
click at [838, 14] on button "Y" at bounding box center [836, 17] width 20 height 20
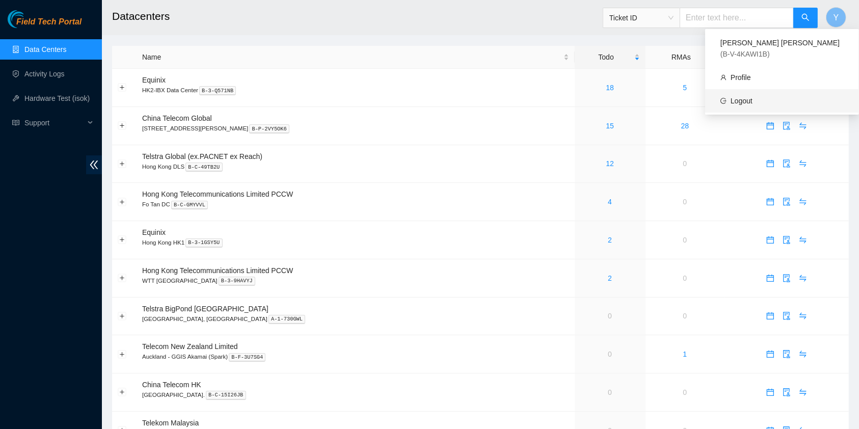
click at [752, 97] on link "Logout" at bounding box center [741, 101] width 22 height 8
